Goal: Answer question/provide support

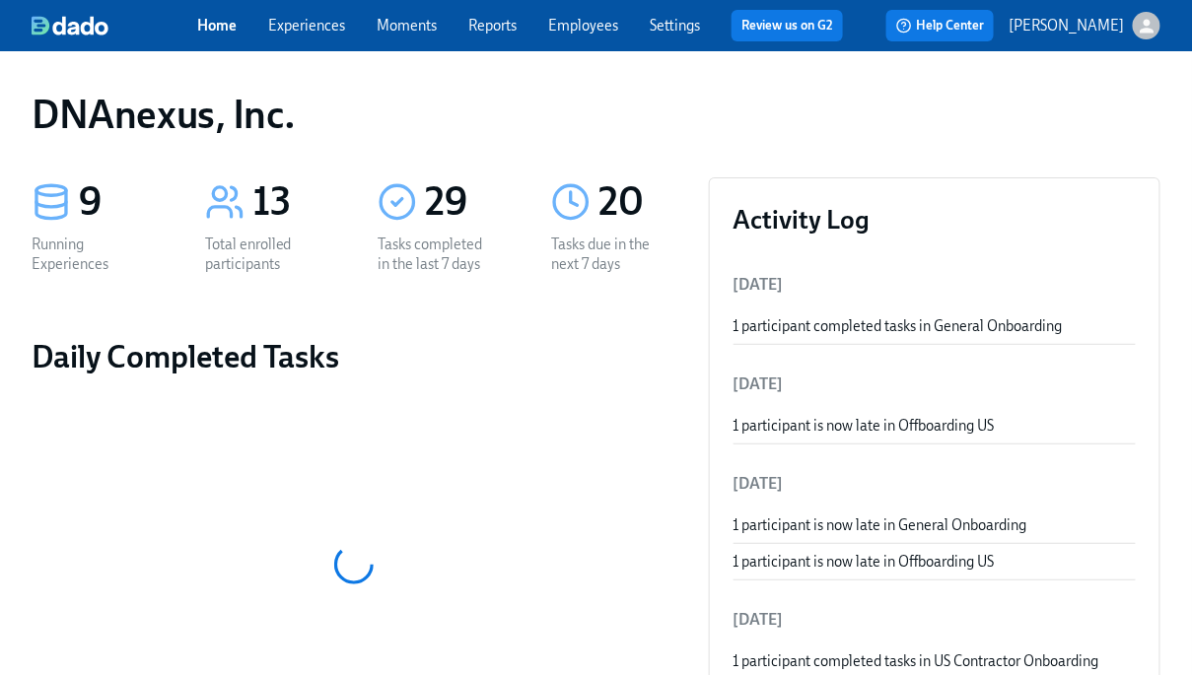
click at [327, 34] on link "Experiences" at bounding box center [306, 26] width 77 height 18
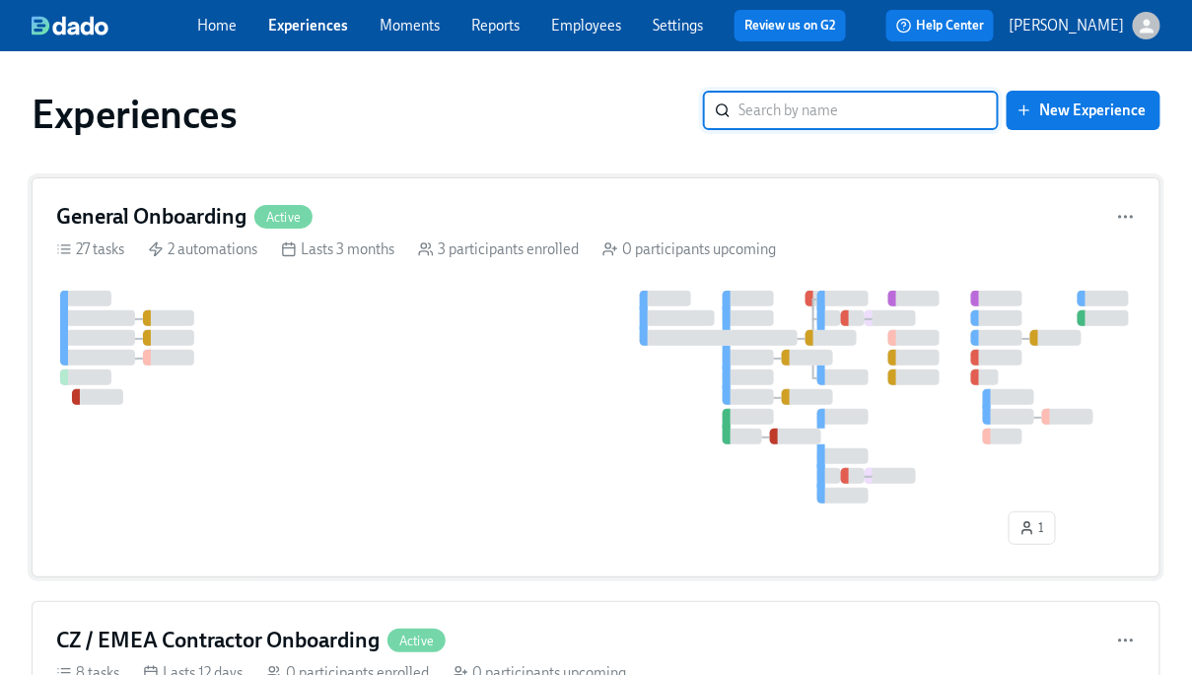
click at [353, 298] on div at bounding box center [594, 397] width 1076 height 213
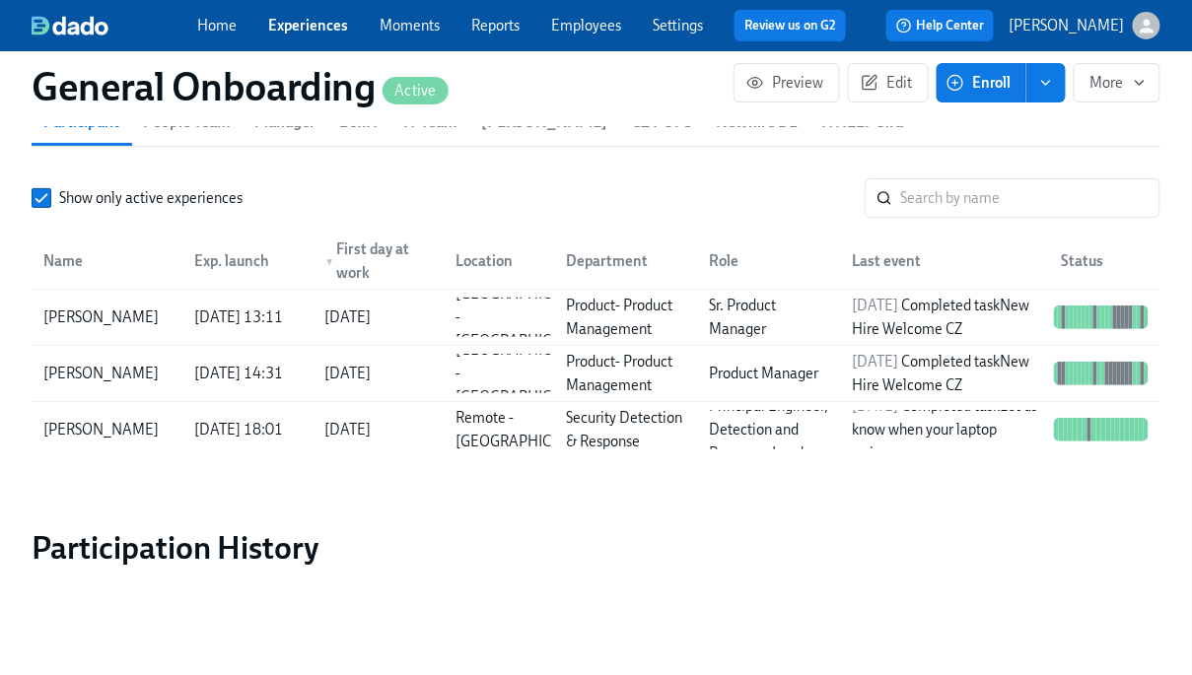
scroll to position [2004, 0]
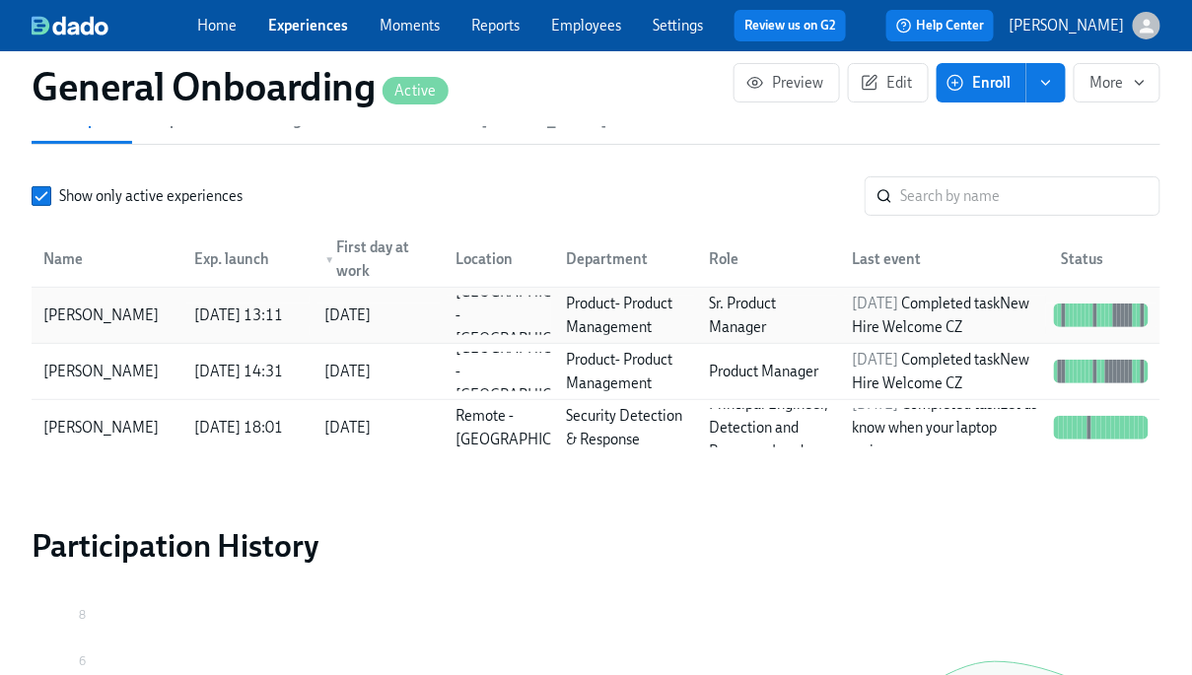
click at [157, 296] on div "Danijela Nandi" at bounding box center [106, 315] width 143 height 39
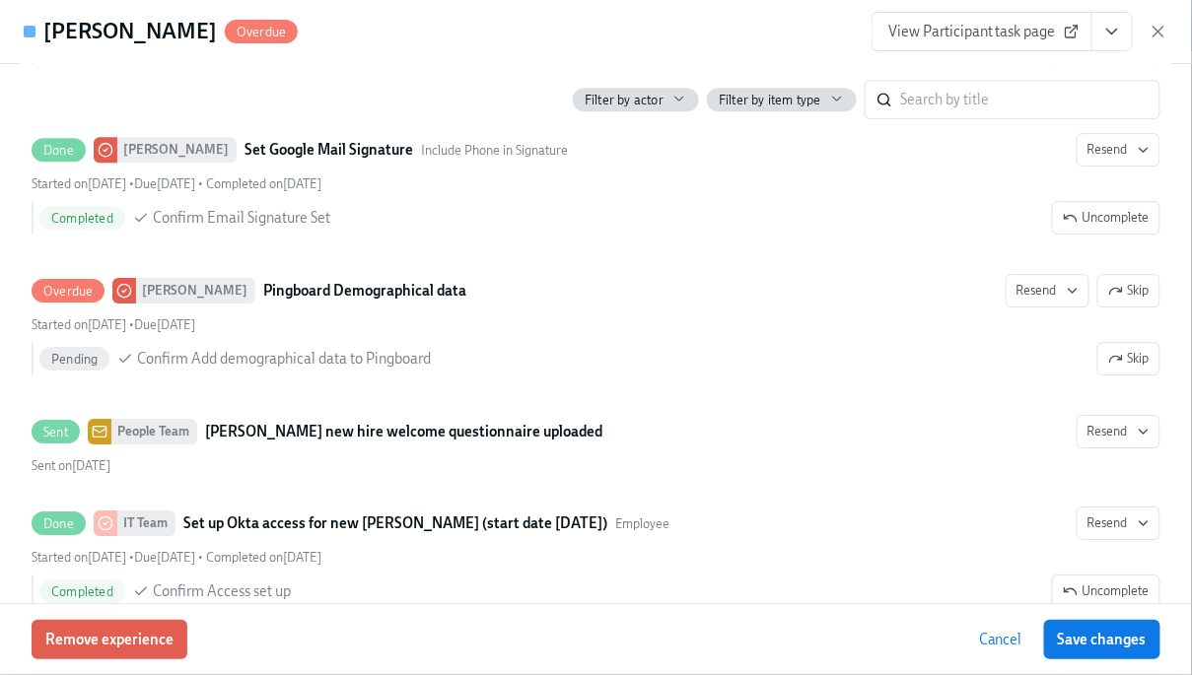
scroll to position [3565, 0]
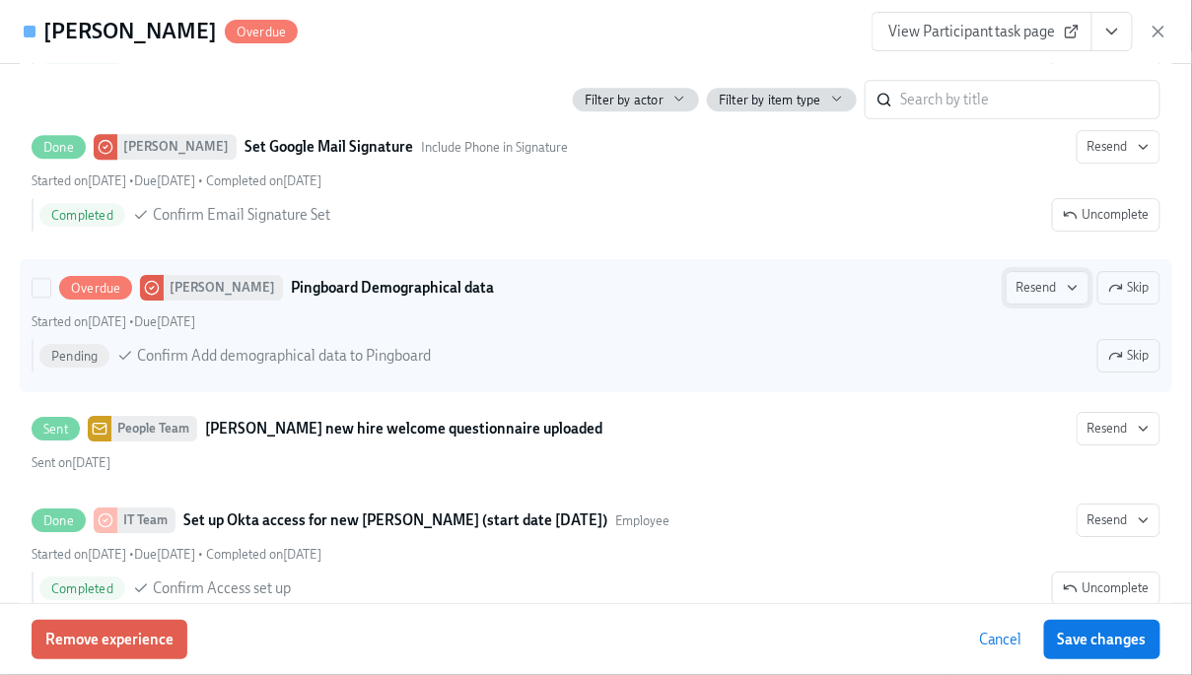
click at [1024, 297] on span "Resend" at bounding box center [1047, 288] width 62 height 20
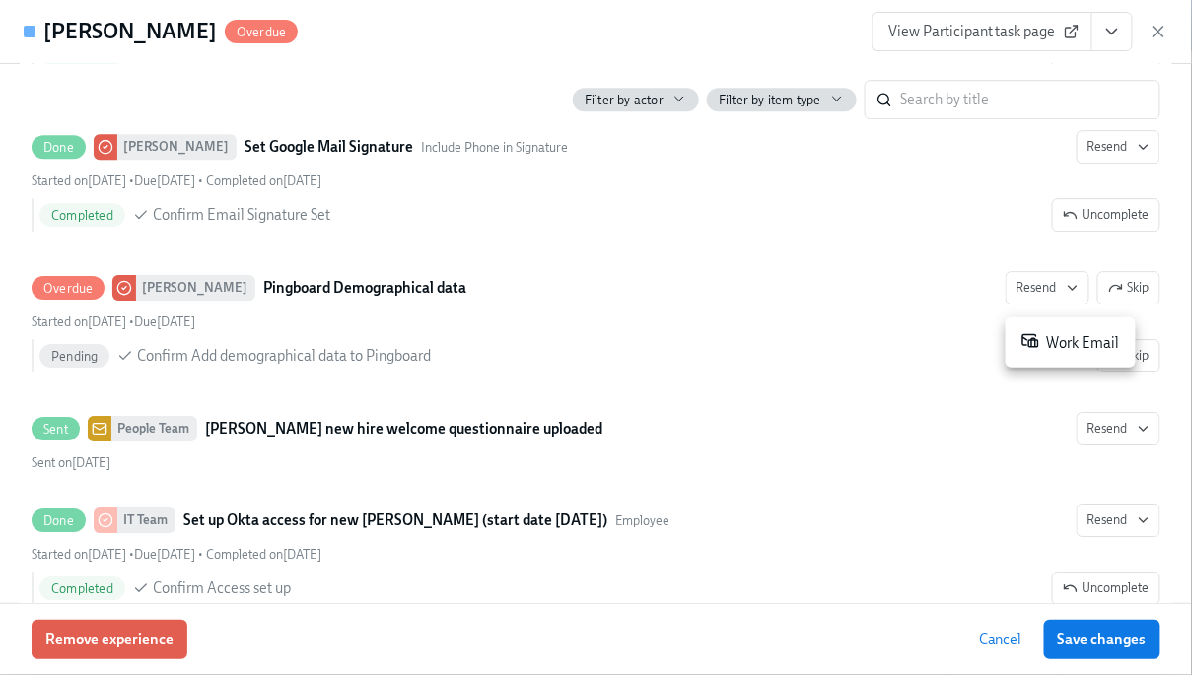
click at [1058, 339] on div "Work Email" at bounding box center [1070, 342] width 99 height 23
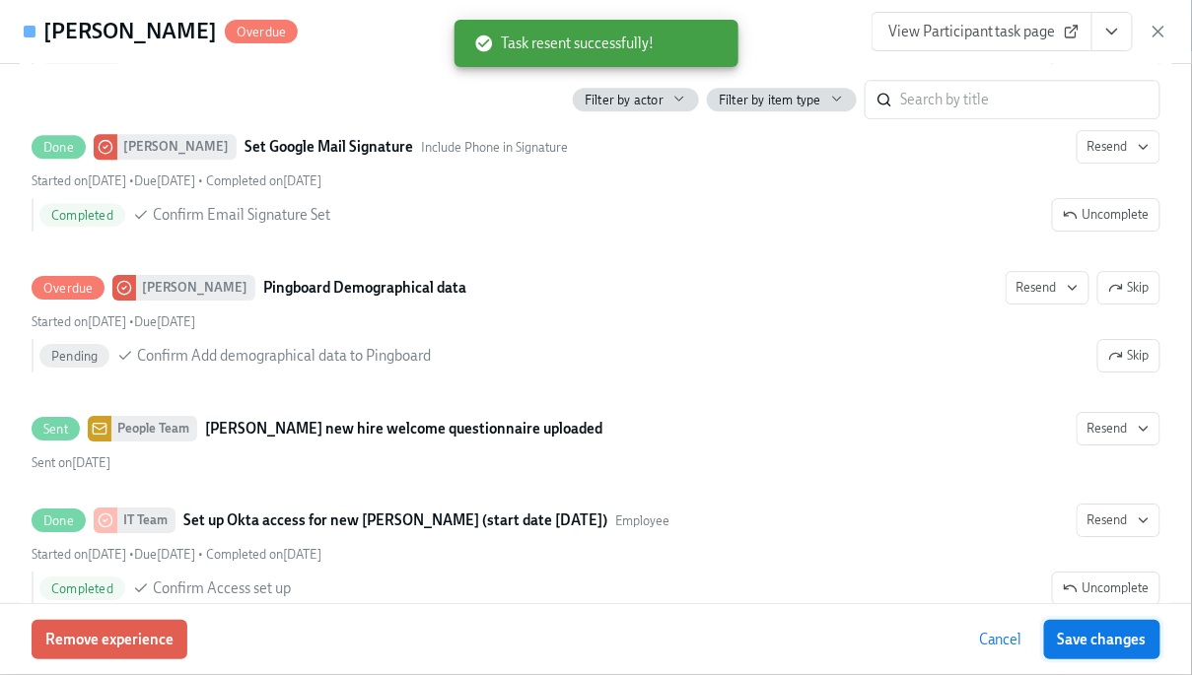
click at [1104, 647] on span "Save changes" at bounding box center [1102, 640] width 89 height 20
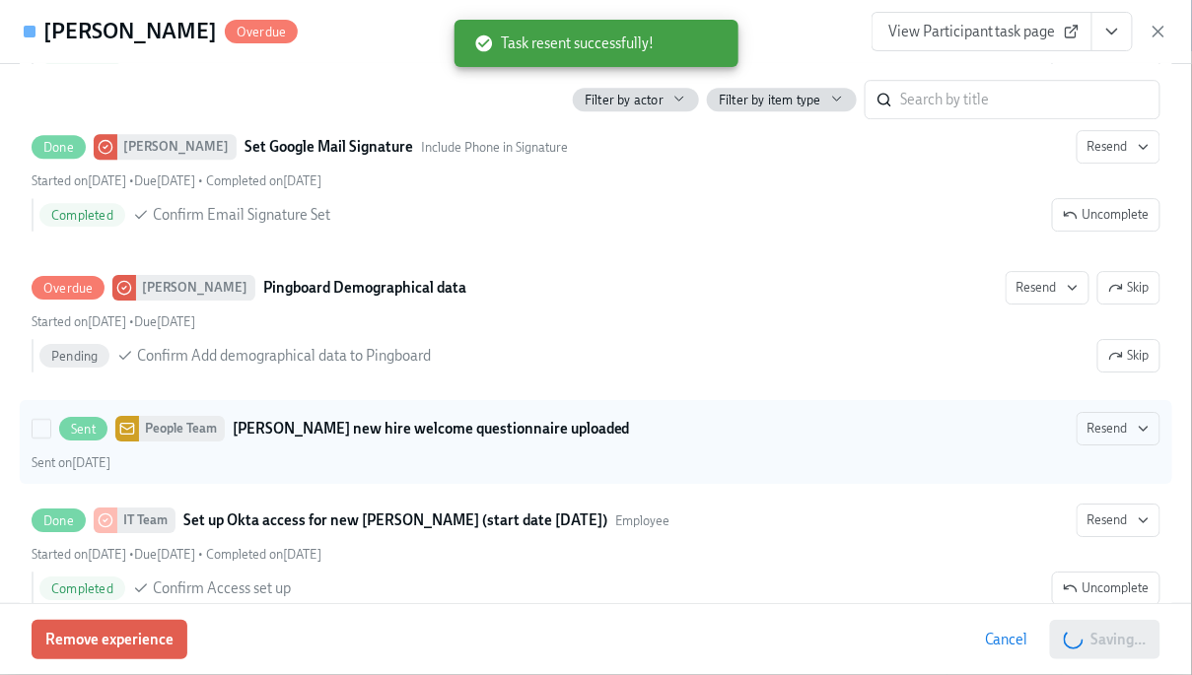
scroll to position [3805, 0]
